Goal: Task Accomplishment & Management: Manage account settings

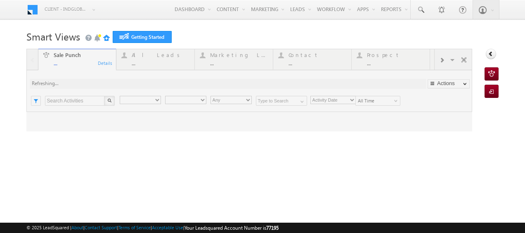
type input "Any Owner"
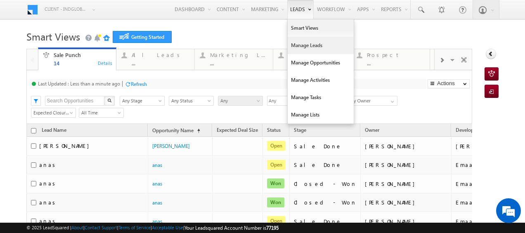
click at [298, 41] on link "Manage Leads" at bounding box center [320, 45] width 66 height 17
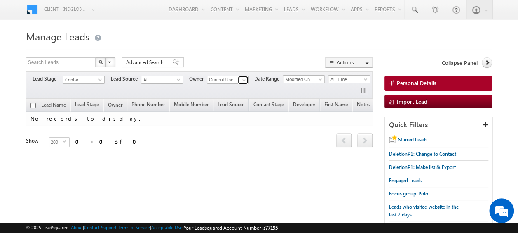
click at [247, 80] on span at bounding box center [244, 80] width 7 height 7
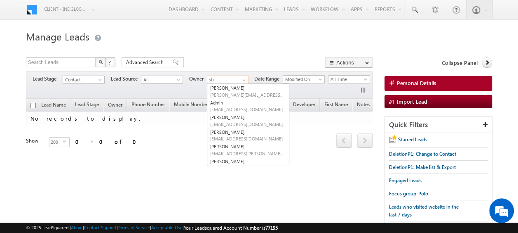
type input "s"
type input "d"
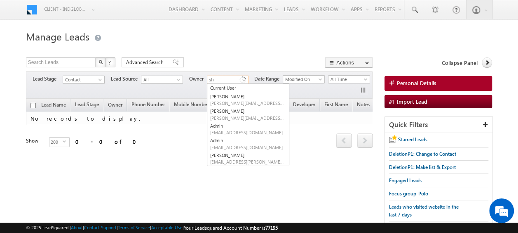
type input "sha"
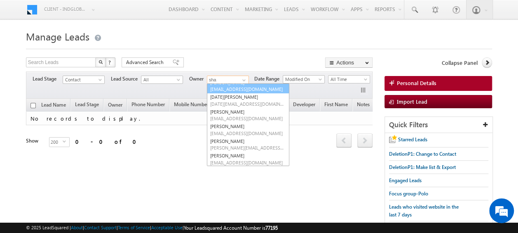
scroll to position [44, 0]
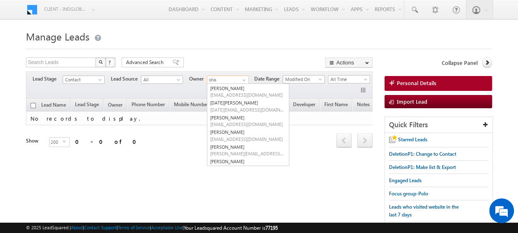
click at [219, 80] on input "sha" at bounding box center [228, 79] width 42 height 8
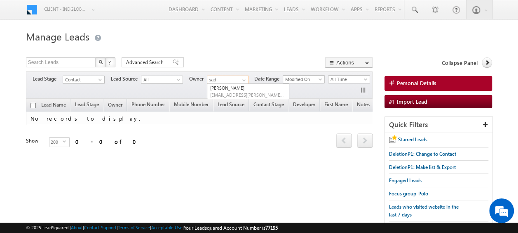
scroll to position [0, 0]
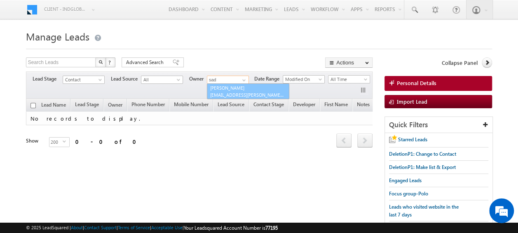
click at [224, 86] on link "[PERSON_NAME] [PERSON_NAME][EMAIL_ADDRESS][PERSON_NAME][DOMAIN_NAME]" at bounding box center [248, 91] width 82 height 16
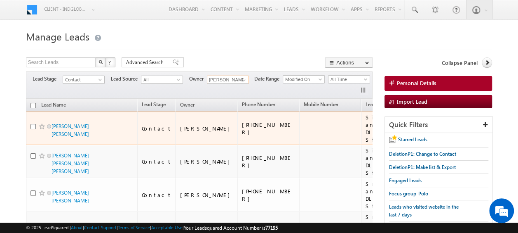
type input "[PERSON_NAME]"
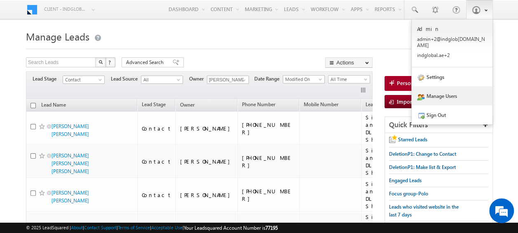
click at [447, 86] on link "Manage Users" at bounding box center [452, 95] width 81 height 19
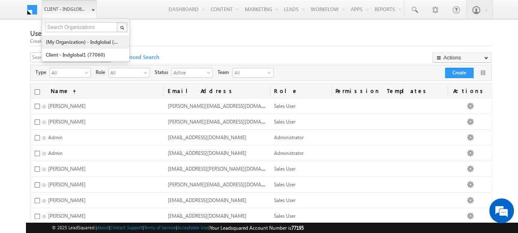
click at [78, 42] on link "(My Organization) - indglobal (48060)" at bounding box center [82, 41] width 75 height 13
